Goal: Check status

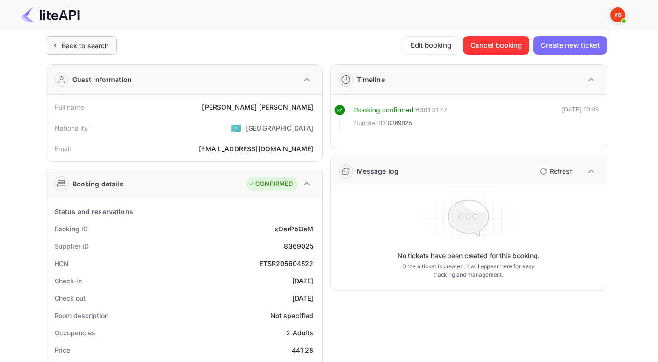
click at [91, 40] on div "Back to search" at bounding box center [81, 45] width 71 height 19
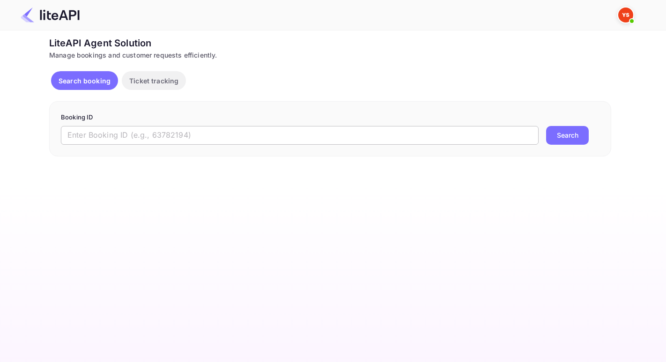
click at [128, 138] on input "text" at bounding box center [299, 135] width 477 height 19
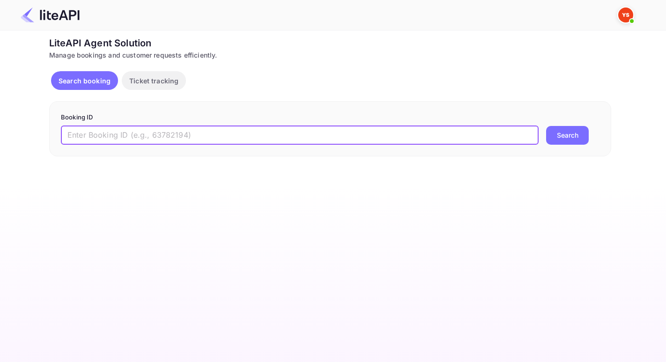
paste input "9038683"
click at [565, 139] on button "Search" at bounding box center [567, 135] width 43 height 19
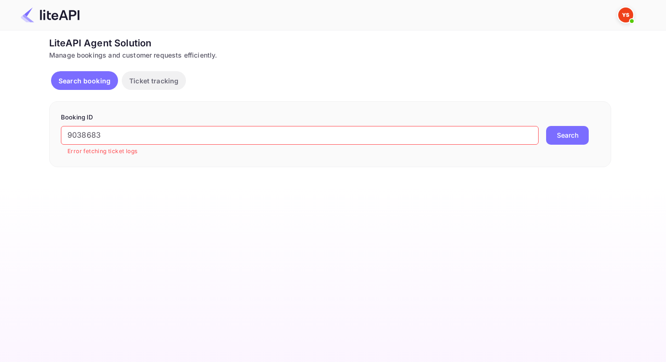
click at [71, 136] on input "9038683" at bounding box center [299, 135] width 477 height 19
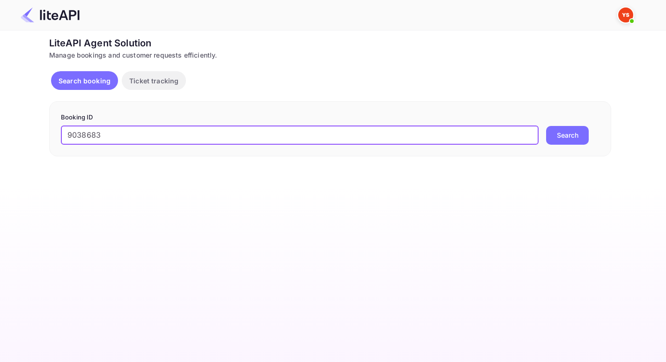
type input "9038683"
click at [546, 126] on button "Search" at bounding box center [567, 135] width 43 height 19
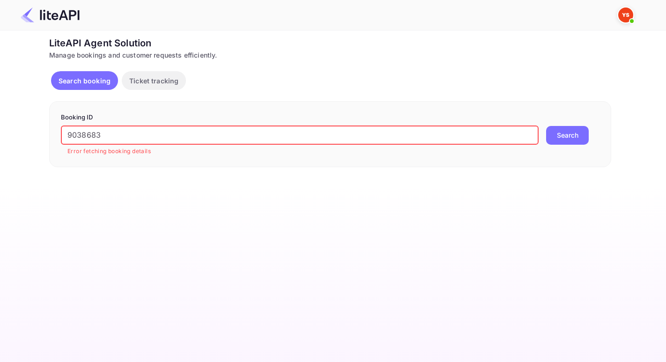
click at [561, 139] on button "Search" at bounding box center [567, 135] width 43 height 19
drag, startPoint x: 96, startPoint y: 134, endPoint x: -15, endPoint y: 107, distance: 115.2
click at [0, 107] on html "Now you can check your travel website directly from the link. Check your websit…" at bounding box center [333, 181] width 666 height 362
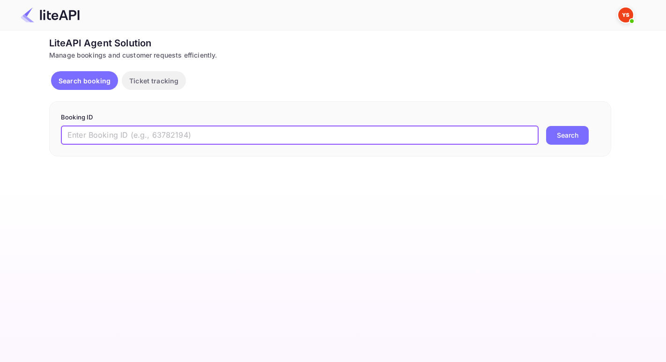
paste input "9038683"
type input "9038683"
click at [546, 126] on button "Search" at bounding box center [567, 135] width 43 height 19
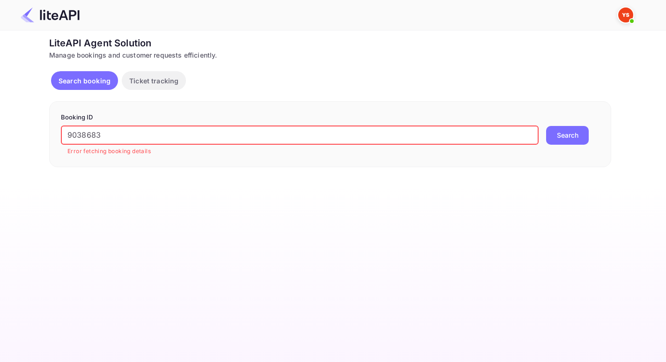
click at [147, 84] on p "Ticket tracking" at bounding box center [153, 81] width 49 height 10
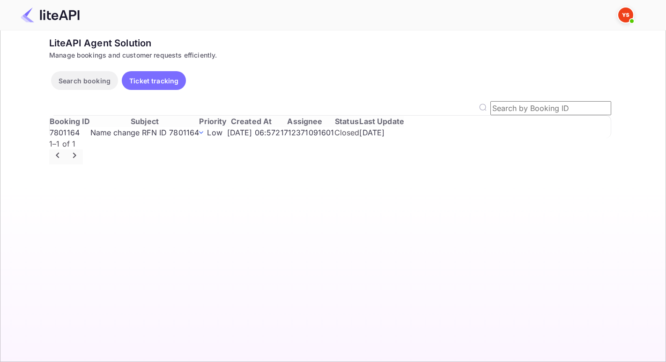
click at [104, 84] on p "Search booking" at bounding box center [85, 81] width 52 height 10
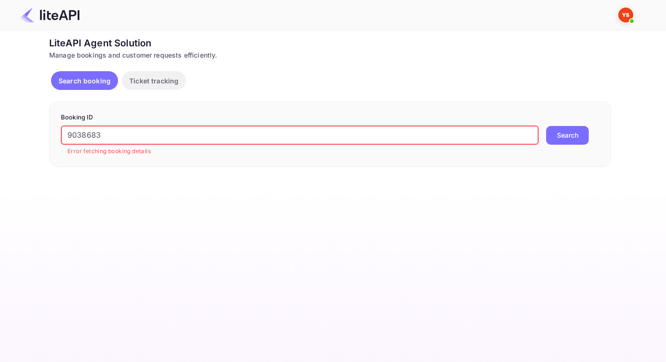
click at [71, 134] on input "9038683" at bounding box center [299, 135] width 477 height 19
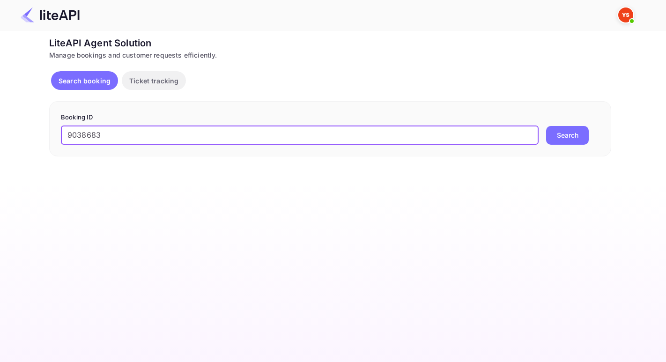
type input "9038683"
click at [580, 138] on button "Search" at bounding box center [567, 135] width 43 height 19
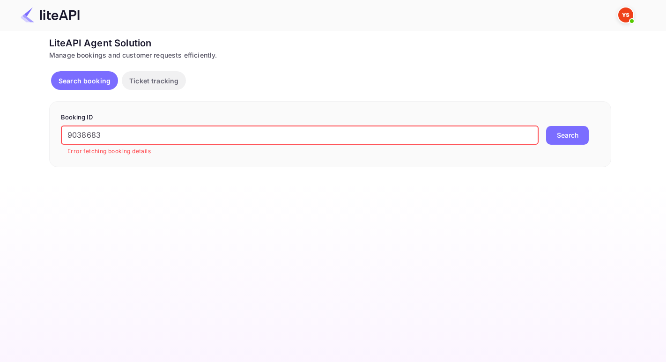
click at [70, 134] on input "9038683" at bounding box center [299, 135] width 477 height 19
click at [546, 126] on button "Search" at bounding box center [567, 135] width 43 height 19
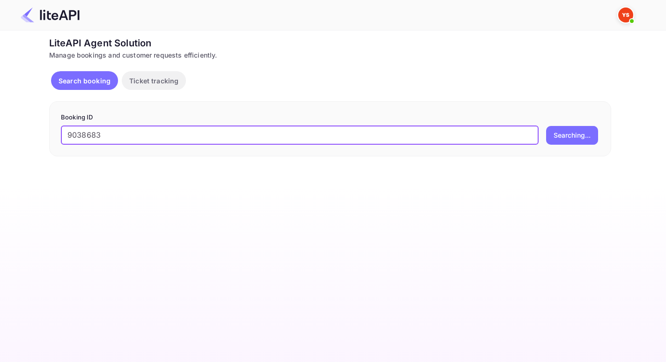
click at [546, 126] on button "Searching..." at bounding box center [572, 135] width 52 height 19
